Goal: Navigation & Orientation: Go to known website

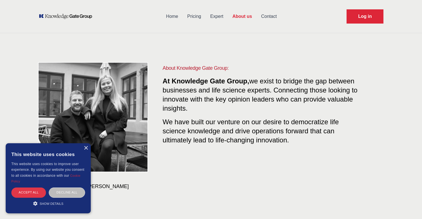
click at [33, 192] on div "Accept all" at bounding box center [28, 192] width 35 height 10
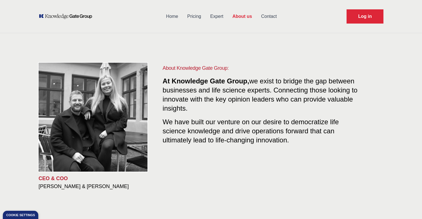
click at [66, 16] on icon "KOL Knowledge Platform: Talk to Key External Experts (KEE)" at bounding box center [66, 17] width 54 height 6
